Goal: Navigation & Orientation: Find specific page/section

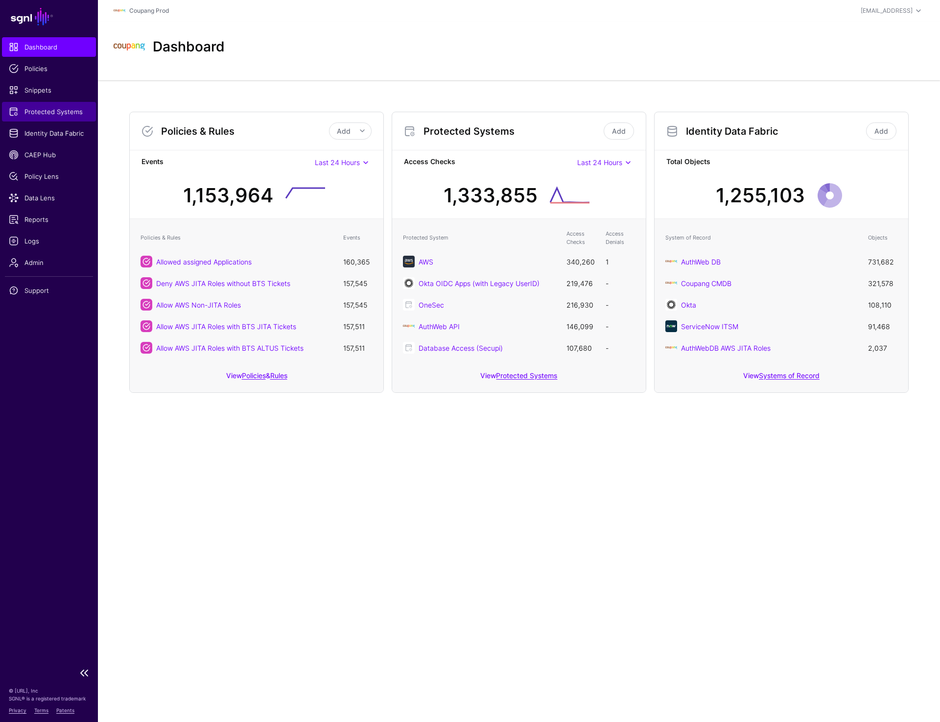
click at [48, 117] on link "Protected Systems" at bounding box center [49, 112] width 94 height 20
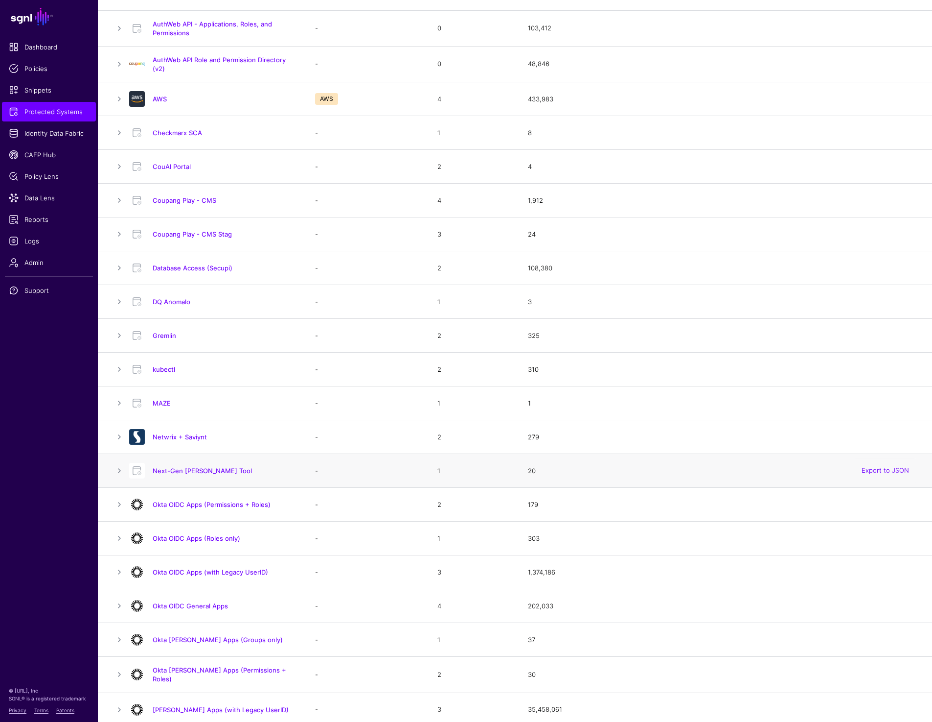
scroll to position [56, 0]
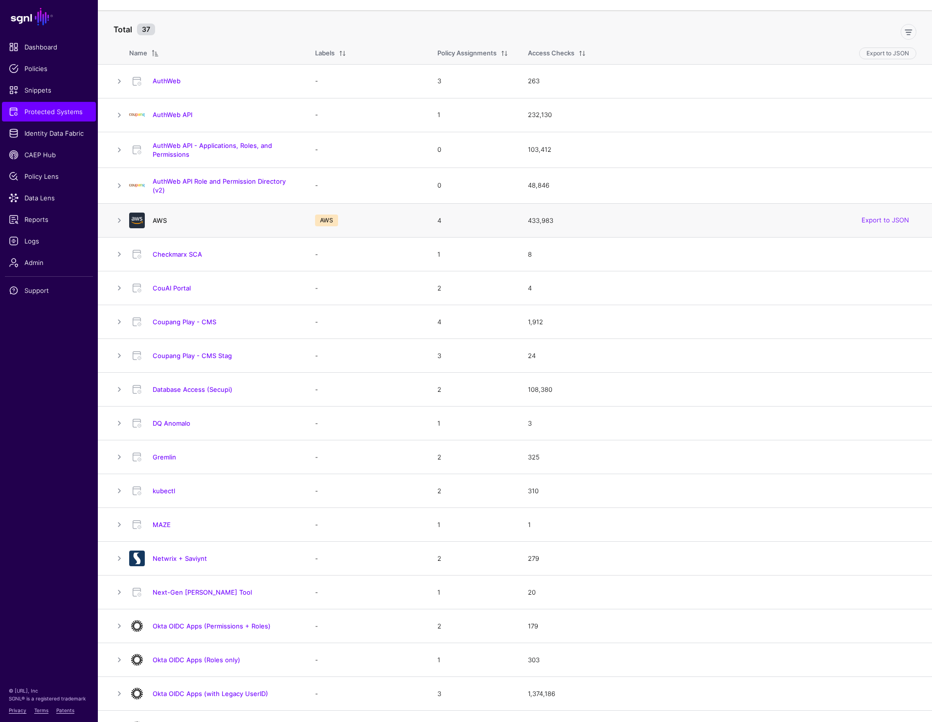
click at [158, 218] on link "AWS" at bounding box center [160, 220] width 14 height 8
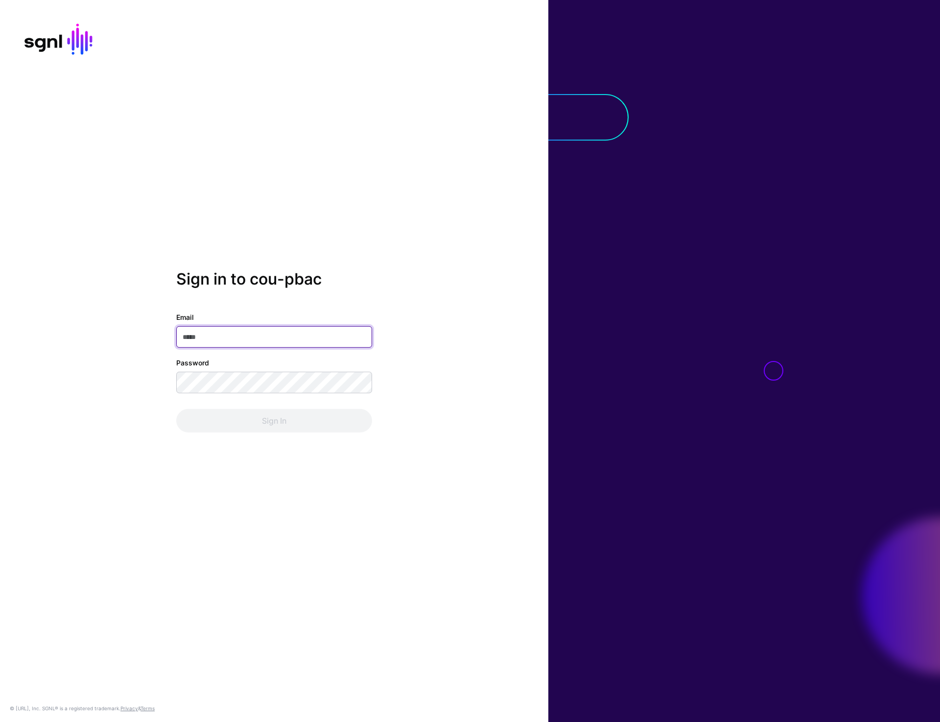
click at [204, 330] on input "Email" at bounding box center [274, 337] width 196 height 22
type input "**********"
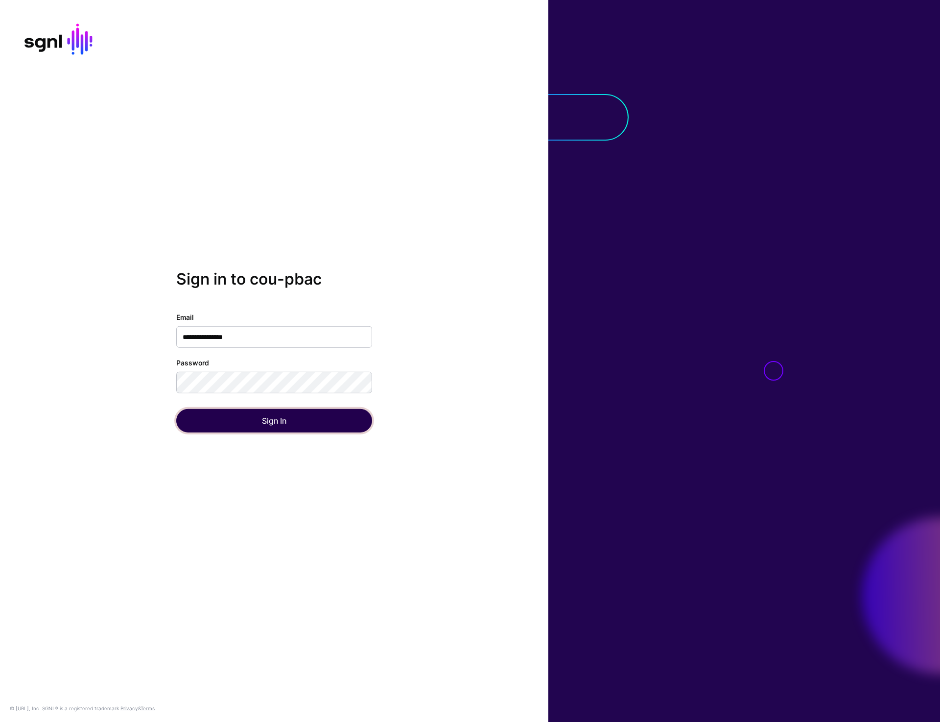
click at [249, 421] on button "Sign In" at bounding box center [274, 420] width 196 height 23
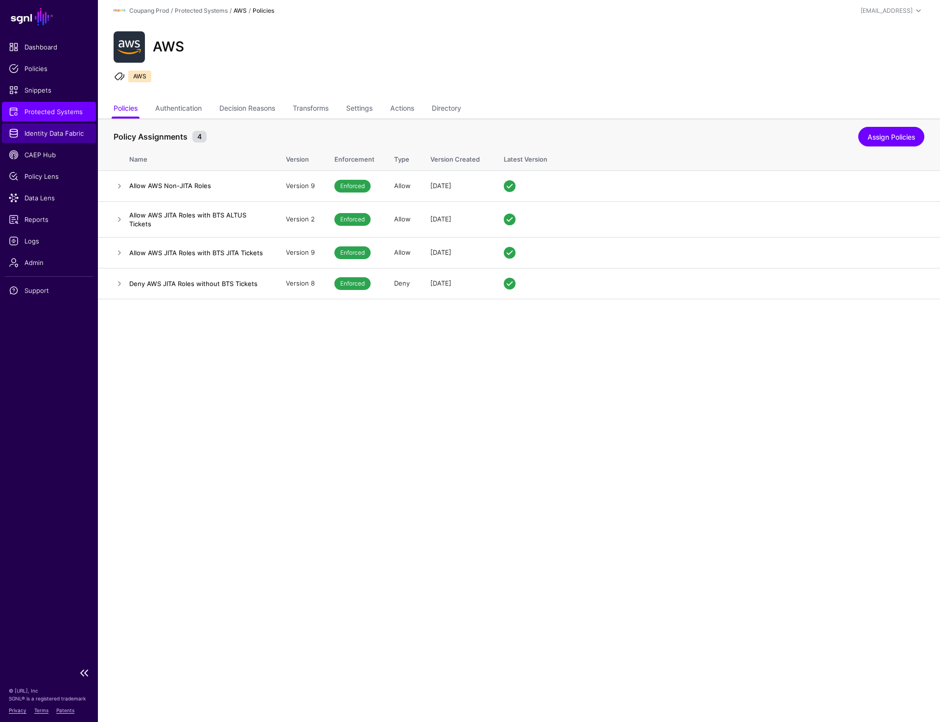
click at [44, 133] on span "Identity Data Fabric" at bounding box center [49, 133] width 80 height 10
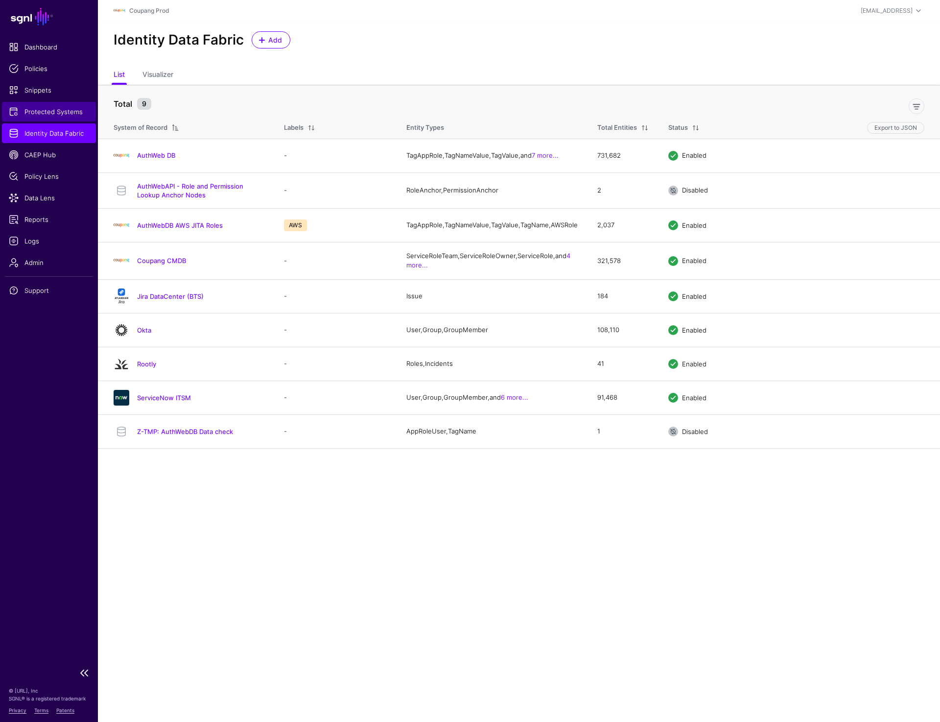
click at [57, 106] on link "Protected Systems" at bounding box center [49, 112] width 94 height 20
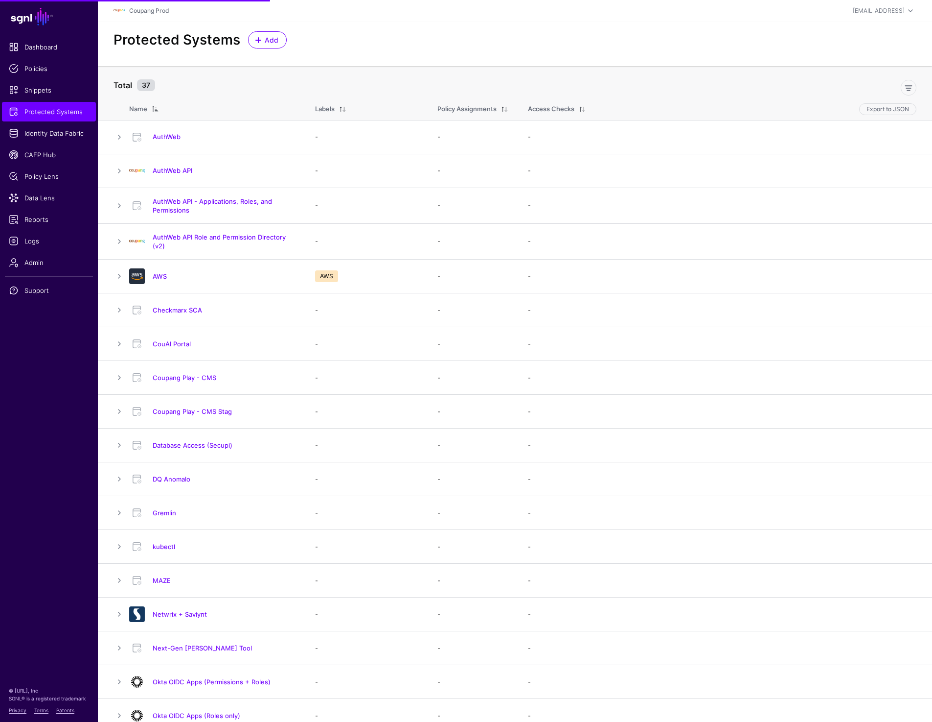
scroll to position [422, 0]
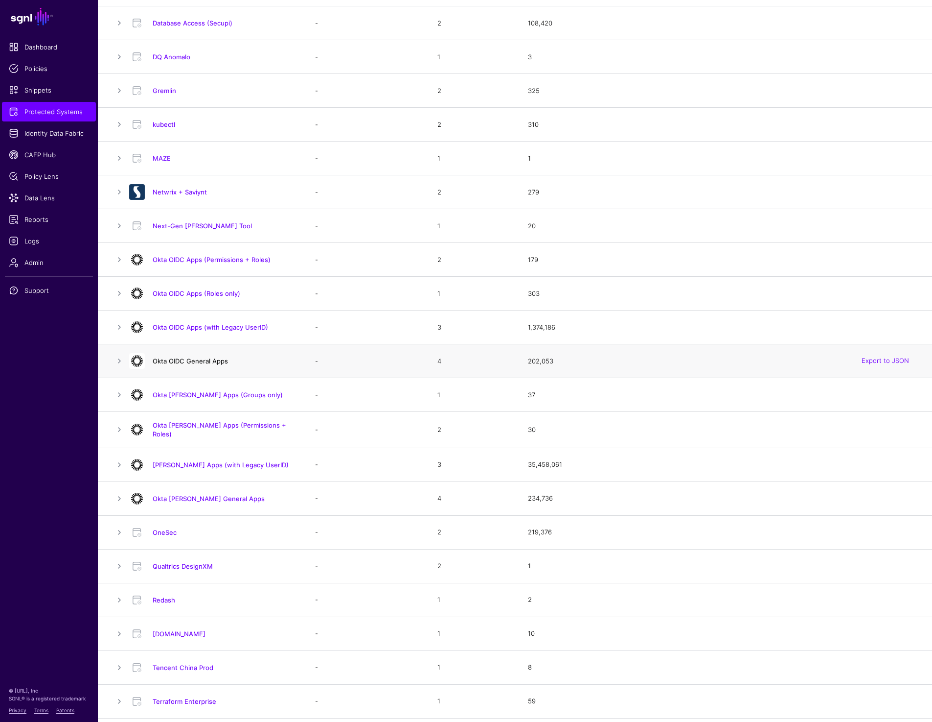
click at [189, 363] on link "Okta OIDC General Apps" at bounding box center [190, 361] width 75 height 8
click at [182, 498] on link "Okta [PERSON_NAME] General Apps" at bounding box center [209, 498] width 112 height 8
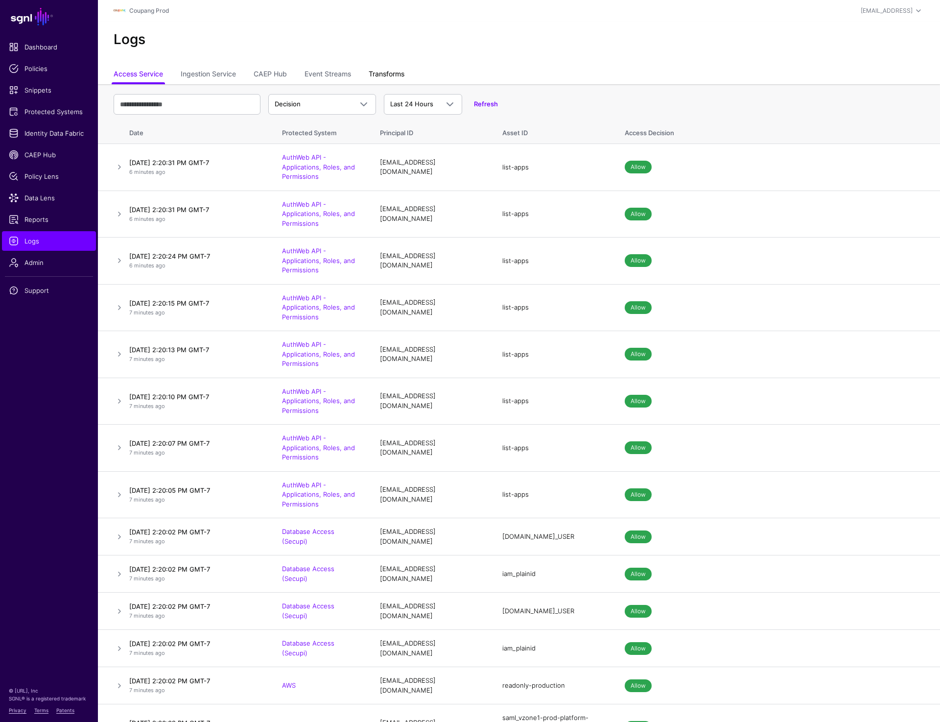
click at [378, 76] on link "Transforms" at bounding box center [387, 75] width 36 height 19
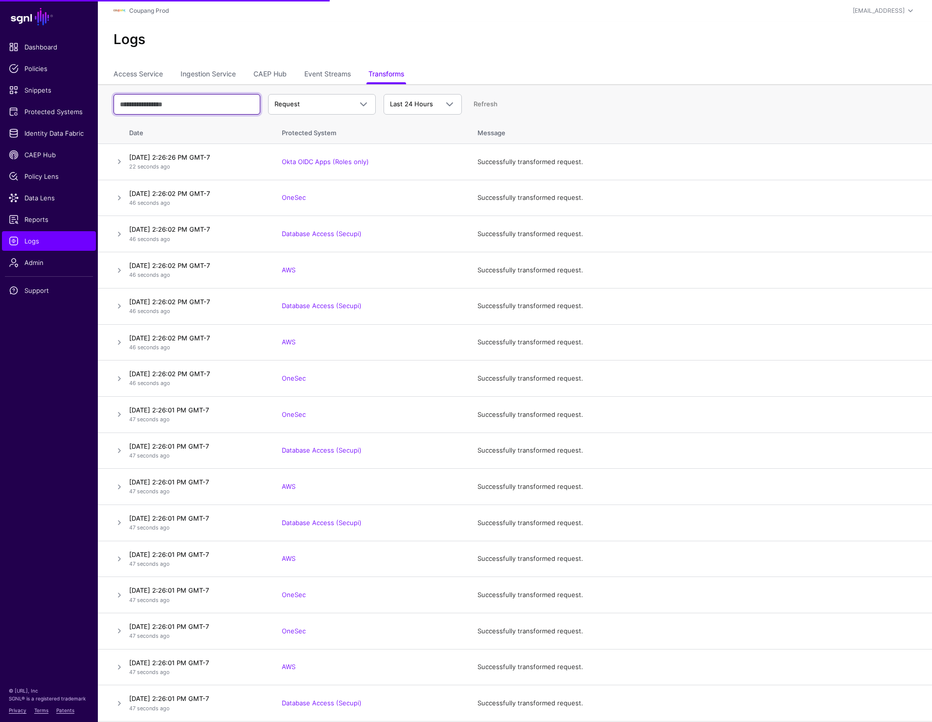
click at [159, 106] on input "text" at bounding box center [187, 104] width 147 height 21
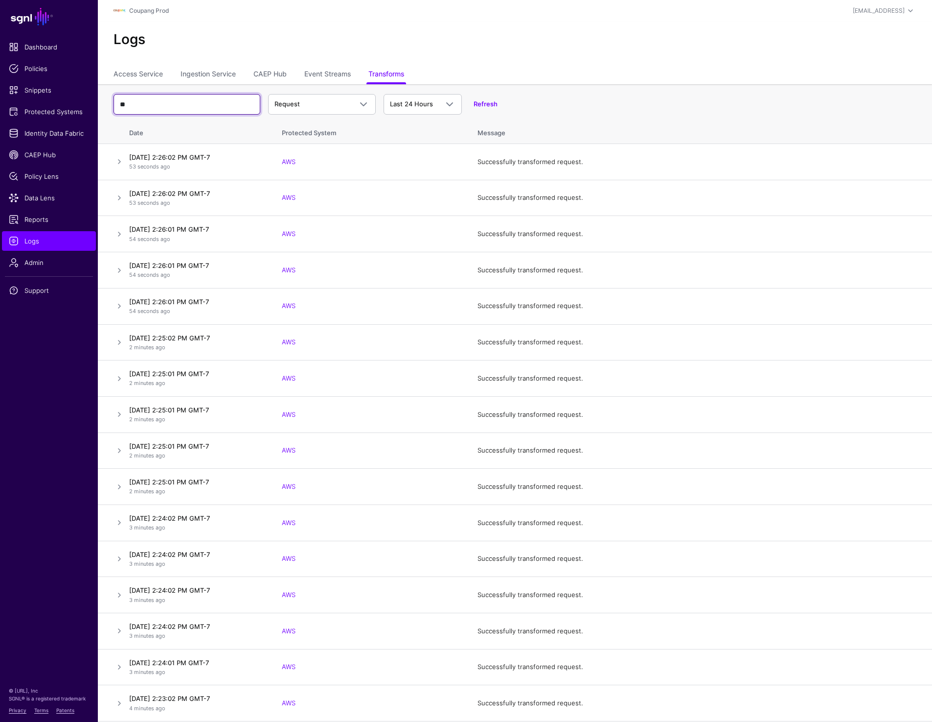
type input "*"
click at [147, 101] on input "text" at bounding box center [187, 104] width 147 height 21
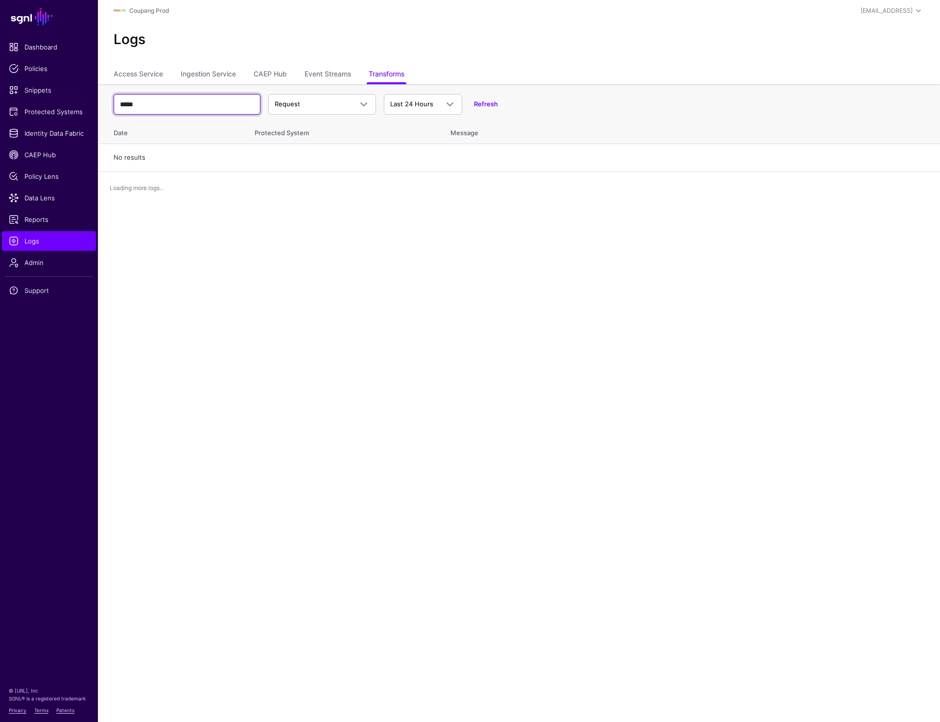
paste input "**********"
type input "**********"
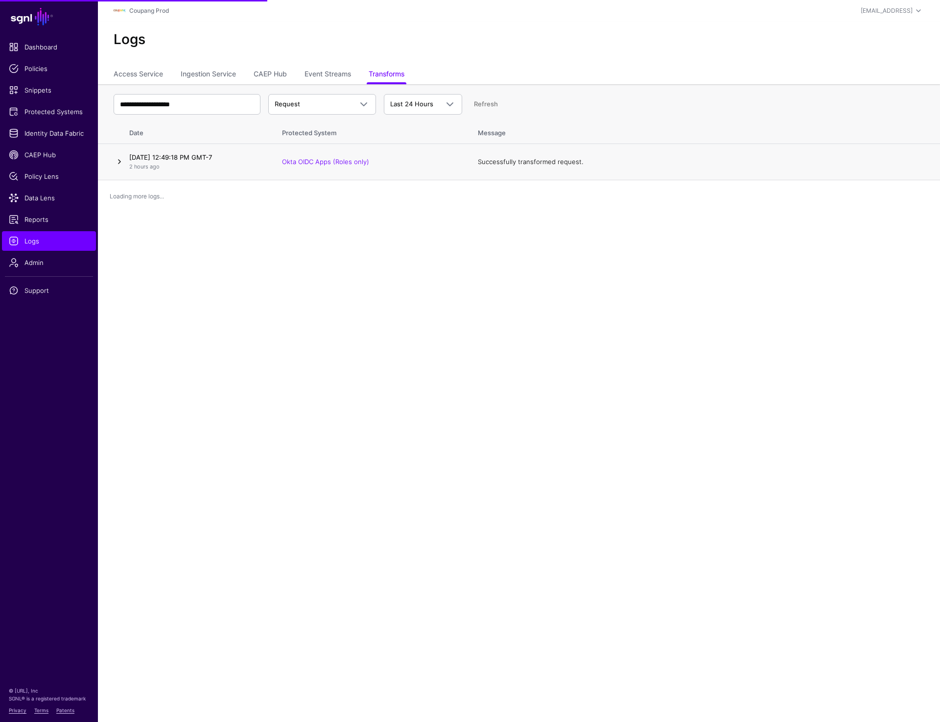
click at [120, 165] on link at bounding box center [120, 162] width 12 height 12
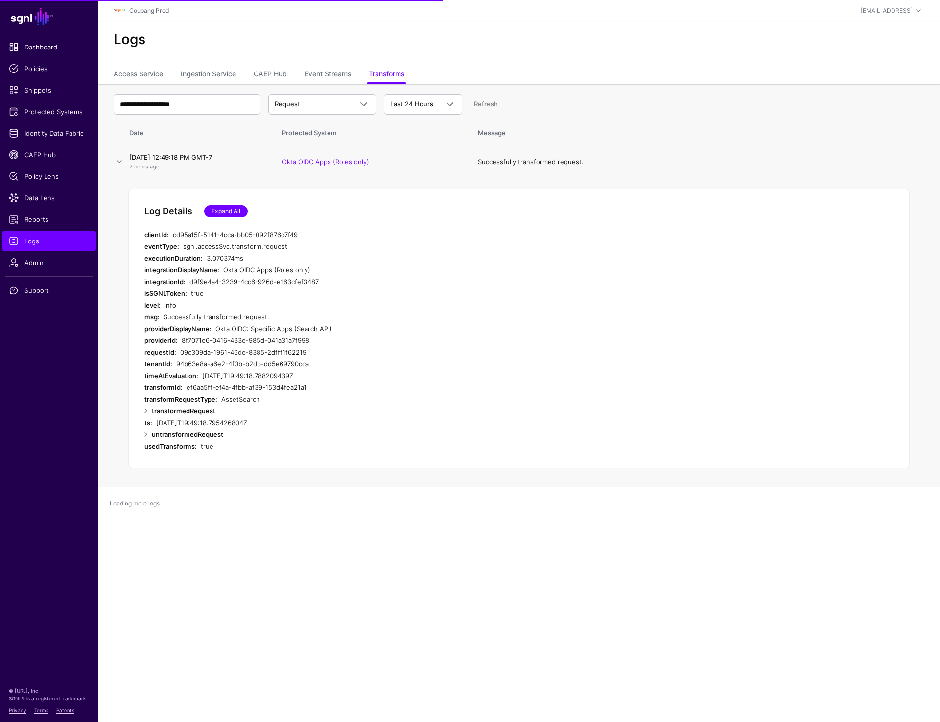
click at [231, 212] on link "Expand All" at bounding box center [226, 211] width 44 height 12
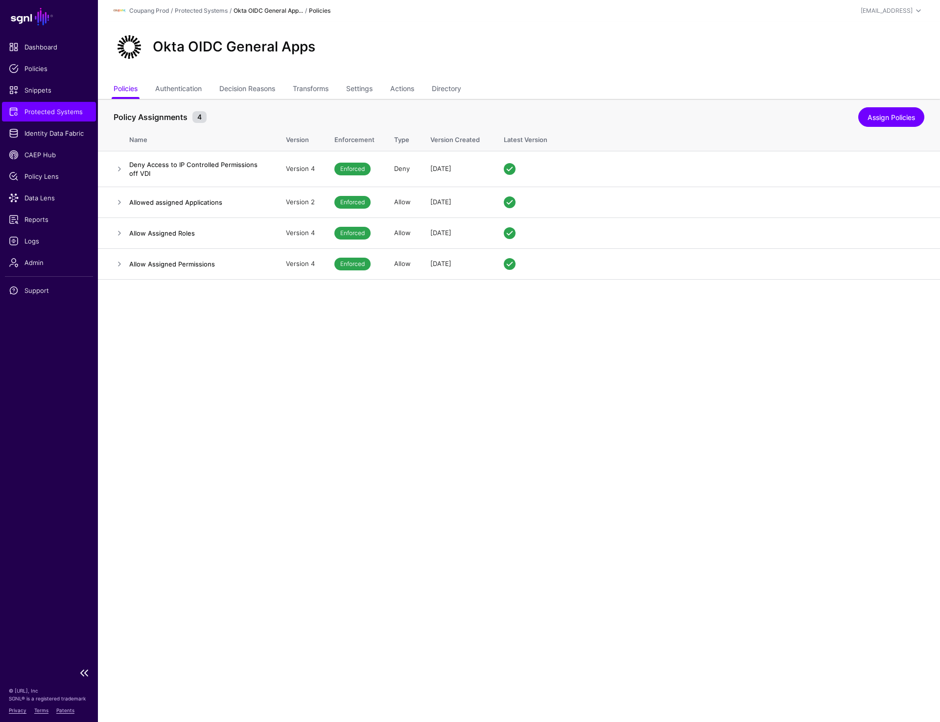
click at [60, 117] on link "Protected Systems" at bounding box center [49, 112] width 94 height 20
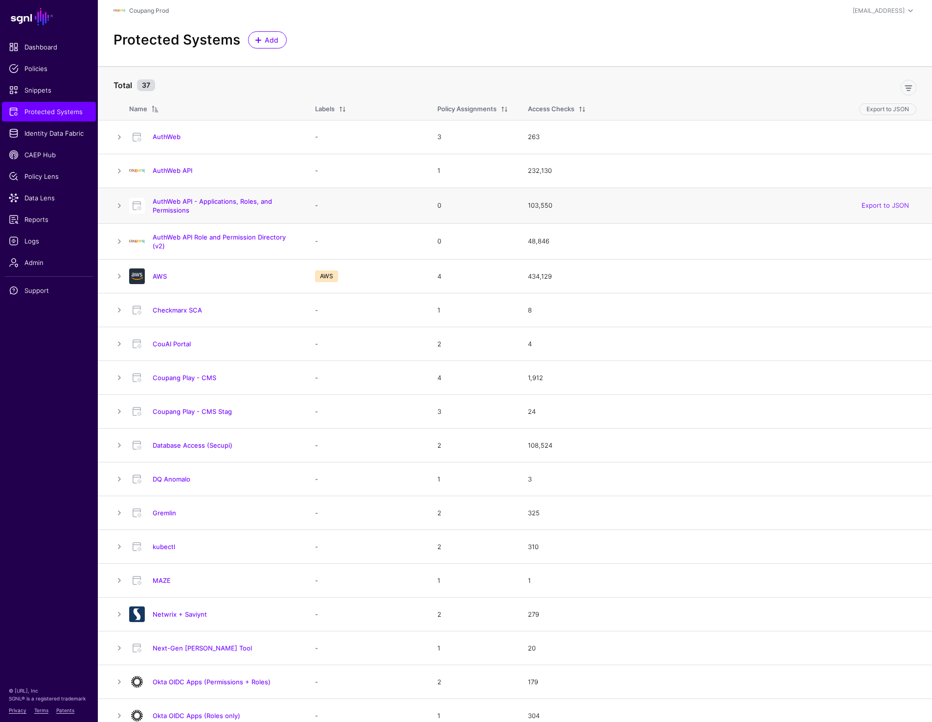
click at [151, 205] on div "AuthWeb API - Applications, Roles, and Permissions" at bounding box center [224, 206] width 151 height 18
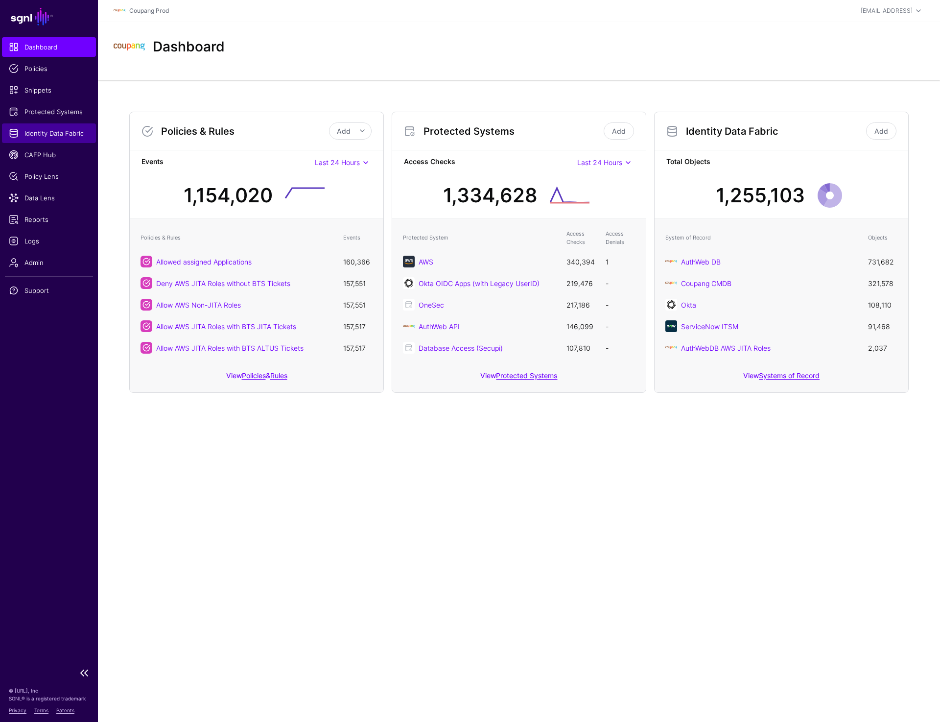
click at [46, 130] on span "Identity Data Fabric" at bounding box center [49, 133] width 80 height 10
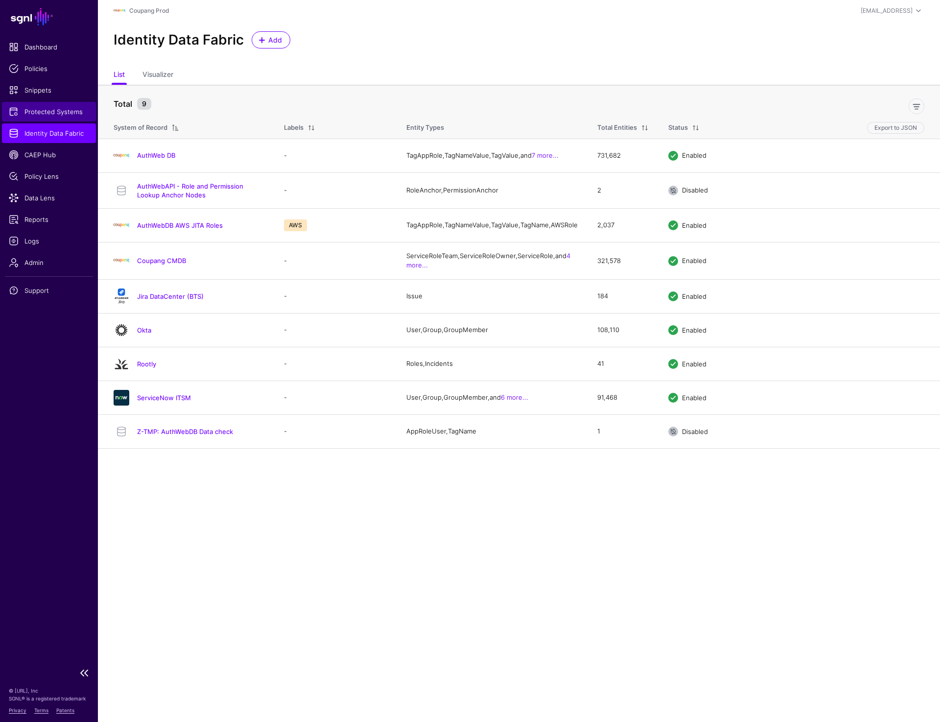
click at [73, 102] on link "Protected Systems" at bounding box center [49, 112] width 94 height 20
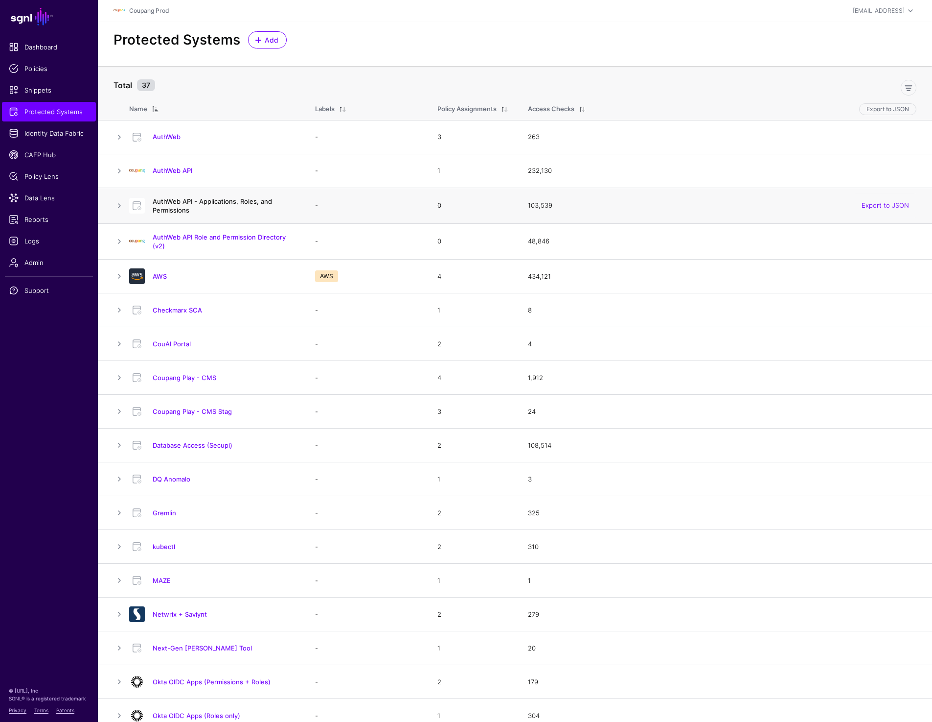
click at [191, 204] on link "AuthWeb API - Applications, Roles, and Permissions" at bounding box center [212, 205] width 119 height 17
click at [172, 164] on div "AuthWeb API" at bounding box center [212, 171] width 174 height 16
click at [172, 166] on link "AuthWeb API" at bounding box center [173, 170] width 40 height 8
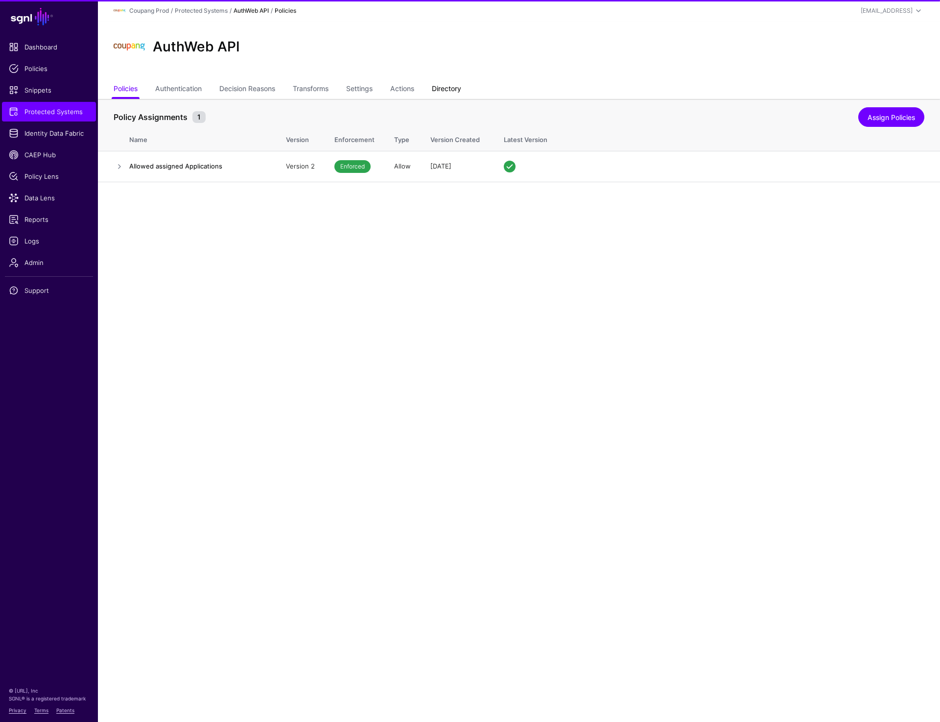
click at [460, 87] on link "Directory" at bounding box center [446, 89] width 29 height 19
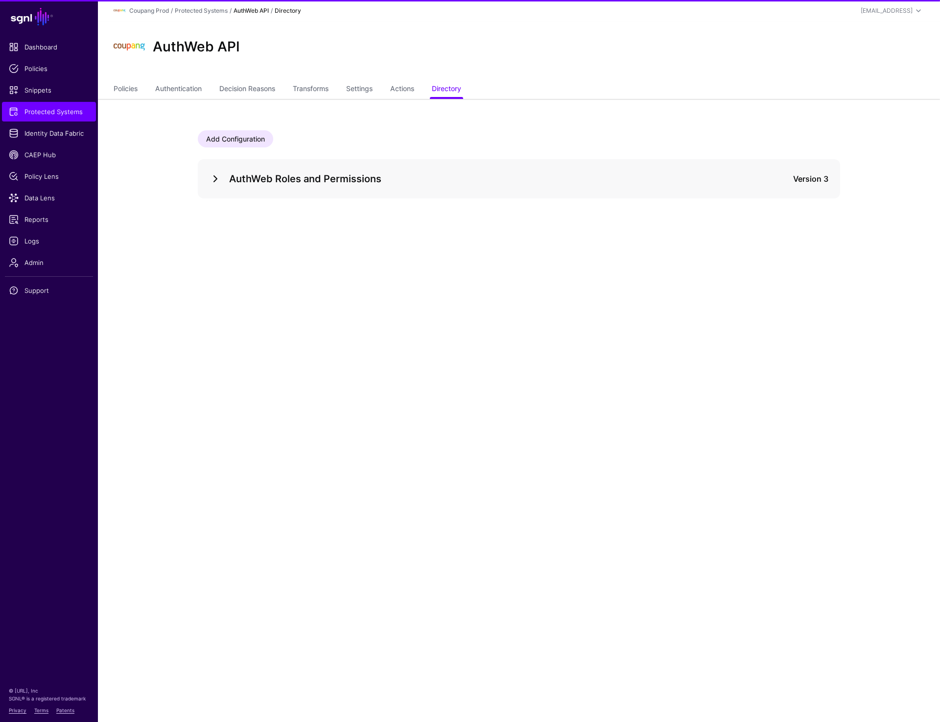
click at [212, 179] on link at bounding box center [215, 179] width 12 height 12
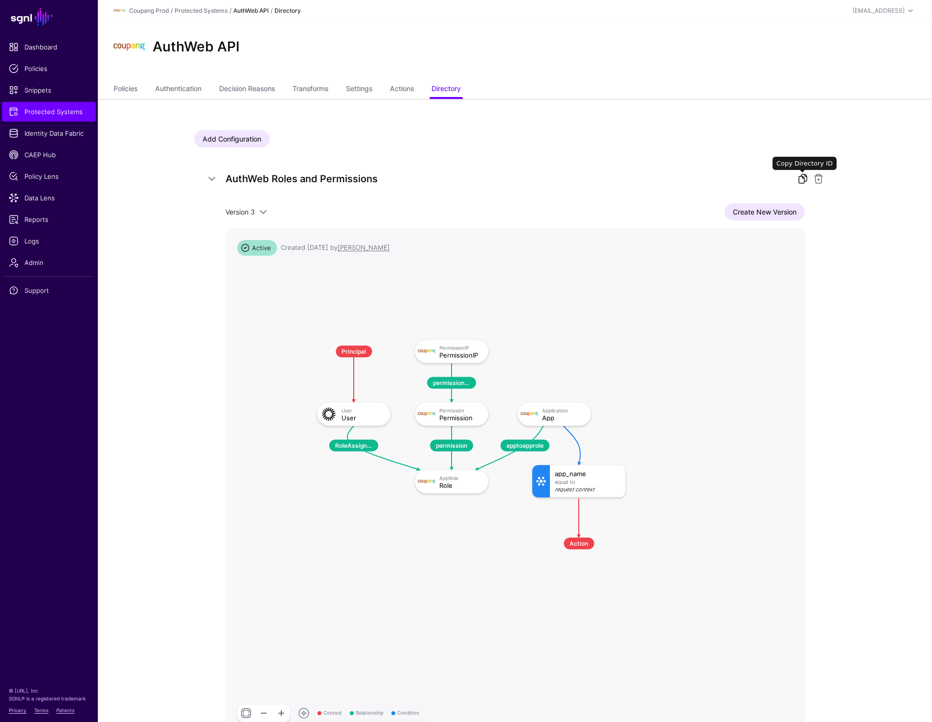
click at [798, 182] on link at bounding box center [803, 179] width 12 height 12
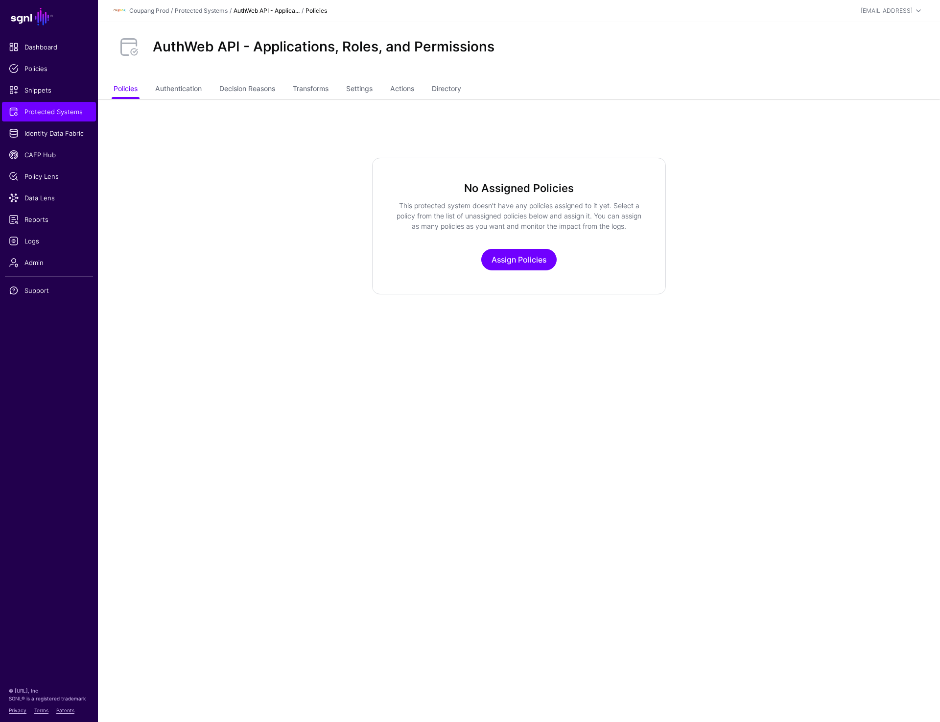
click at [347, 93] on ul "Policies Authentication Decision Reasons Transforms Settings Actions Directory" at bounding box center [519, 89] width 811 height 19
click at [360, 92] on link "Settings" at bounding box center [359, 89] width 26 height 19
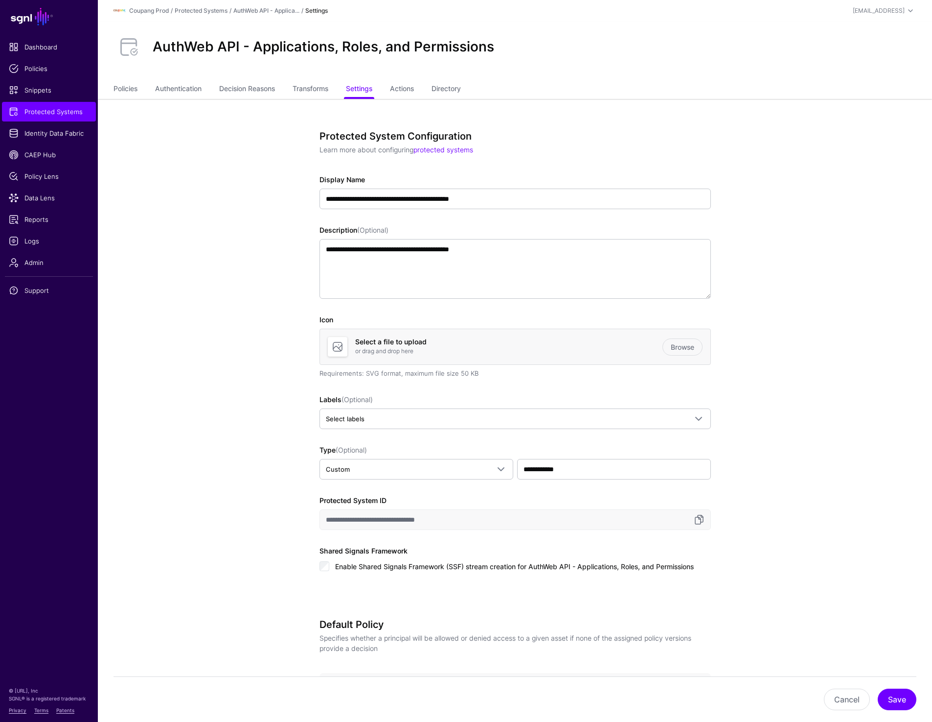
click at [471, 73] on div "AuthWeb API - Applications, Roles, and Permissions" at bounding box center [515, 51] width 835 height 59
click at [443, 86] on link "Directory" at bounding box center [446, 89] width 29 height 19
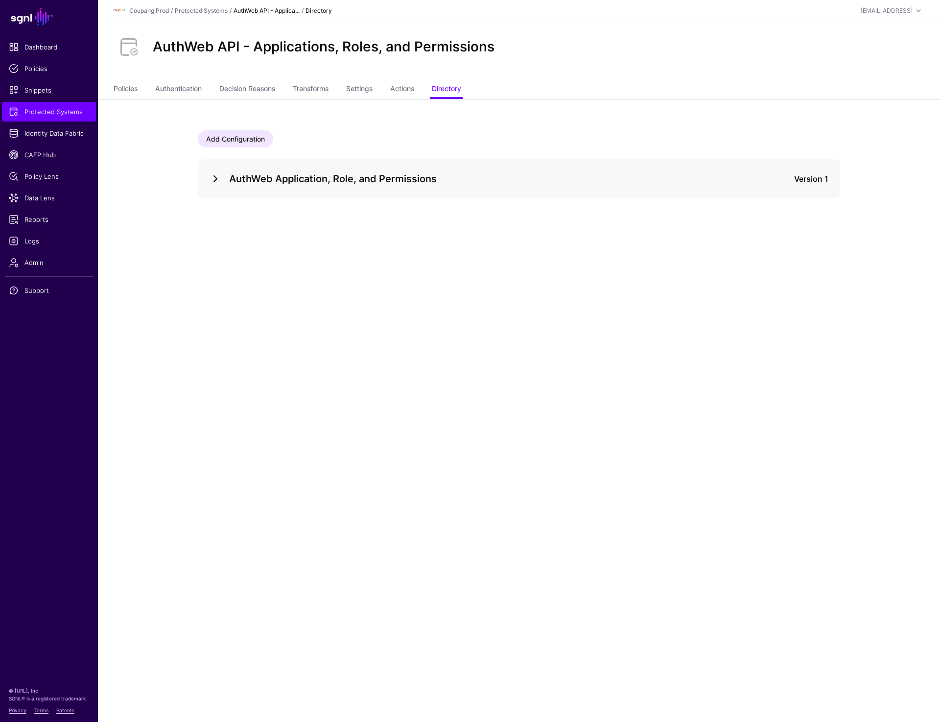
click at [211, 181] on link at bounding box center [215, 179] width 12 height 12
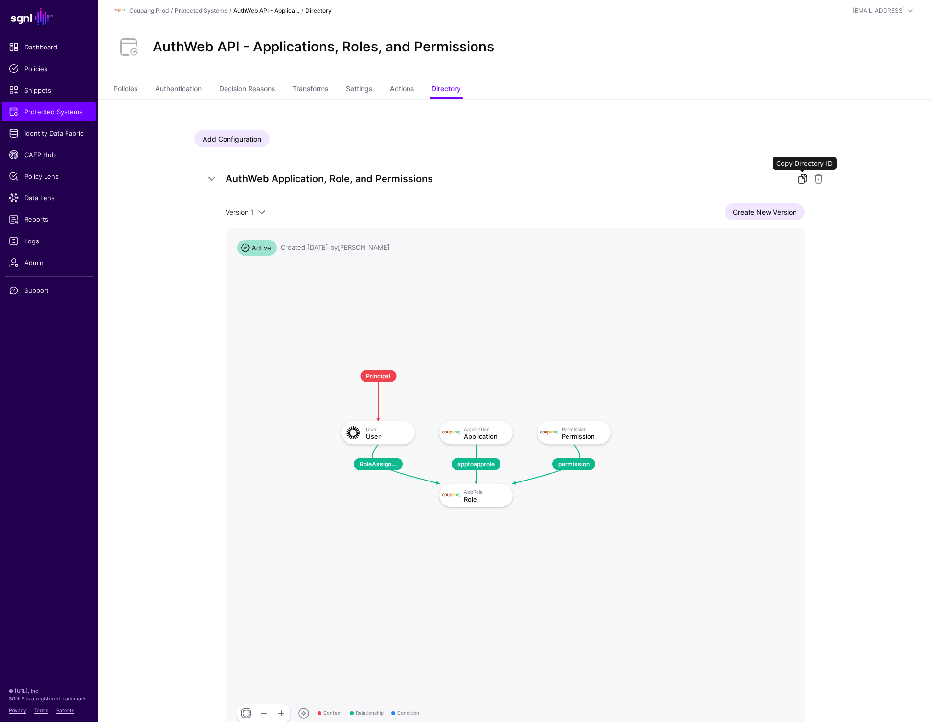
click at [805, 176] on link at bounding box center [803, 179] width 12 height 12
